Goal: Find specific fact: Find specific fact

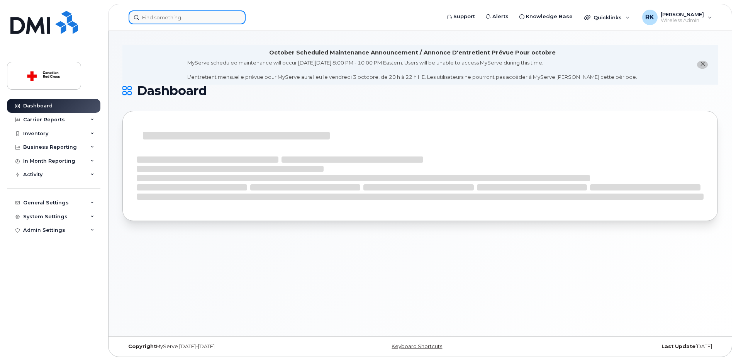
click at [193, 17] on input at bounding box center [187, 17] width 117 height 14
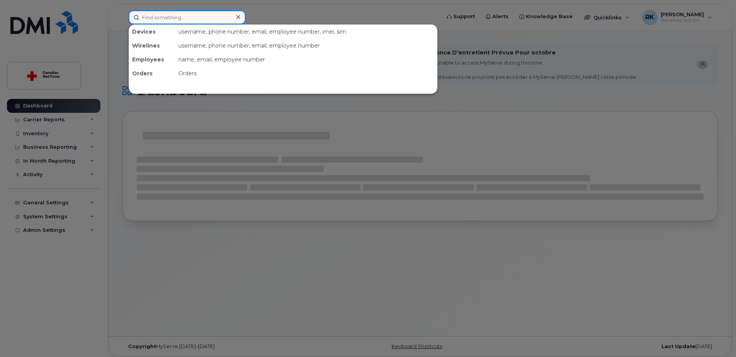
paste input "[PERSON_NAME]"
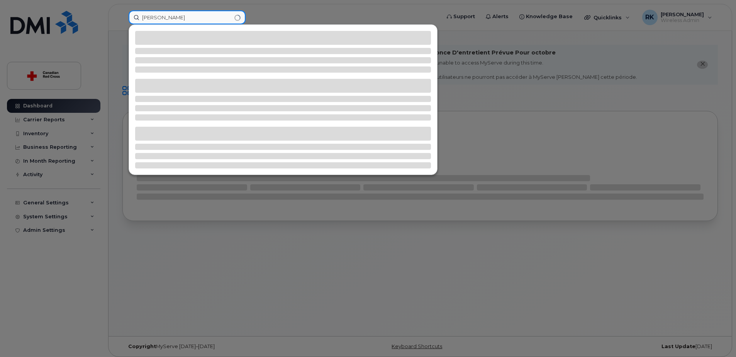
type input "[PERSON_NAME]"
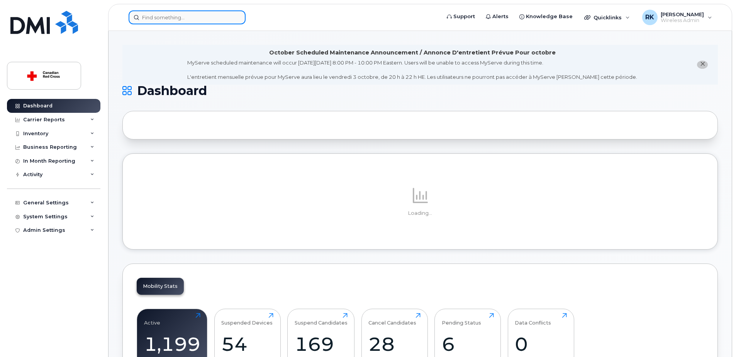
click at [162, 15] on input at bounding box center [187, 17] width 117 height 14
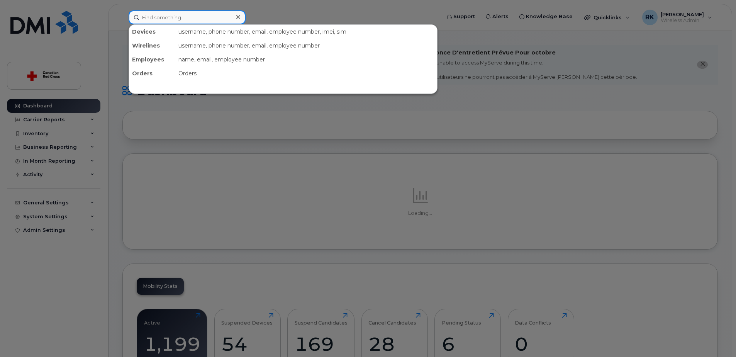
paste input "[PERSON_NAME]"
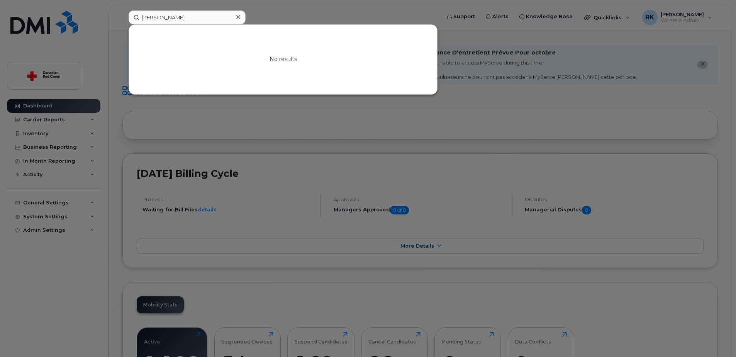
click at [348, 10] on div at bounding box center [368, 178] width 736 height 357
click at [168, 14] on input "[PERSON_NAME]" at bounding box center [187, 17] width 117 height 14
paste input "[PHONE_NUMBER]"
type input "[PHONE_NUMBER]"
